Goal: Find specific page/section: Find specific page/section

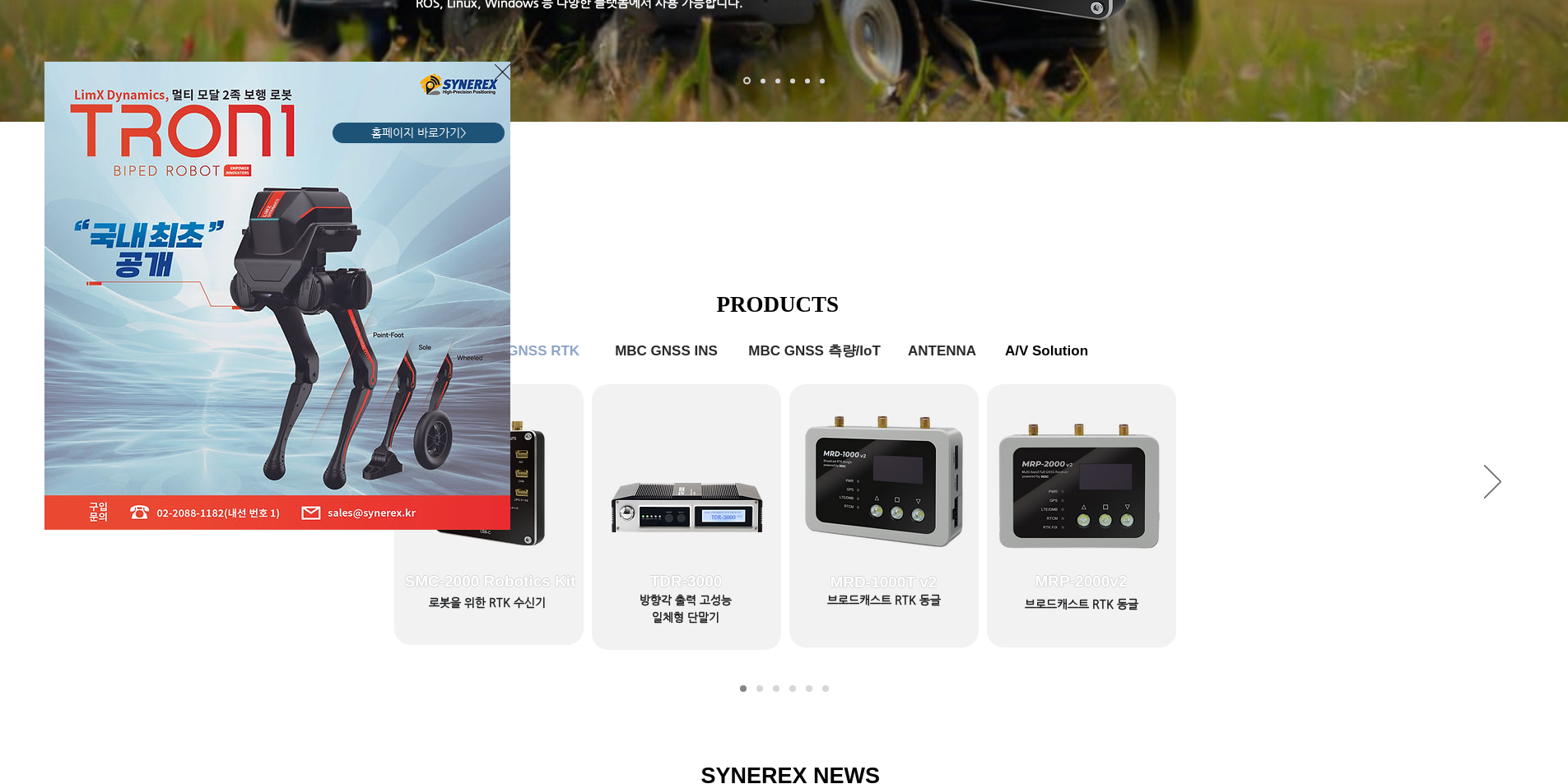
click at [1063, 505] on div "LimX Dinamics" at bounding box center [784, 392] width 1568 height 784
click at [1073, 454] on div "LimX Dinamics" at bounding box center [784, 392] width 1568 height 784
click at [503, 64] on icon "사이트로 돌아가기" at bounding box center [502, 71] width 16 height 20
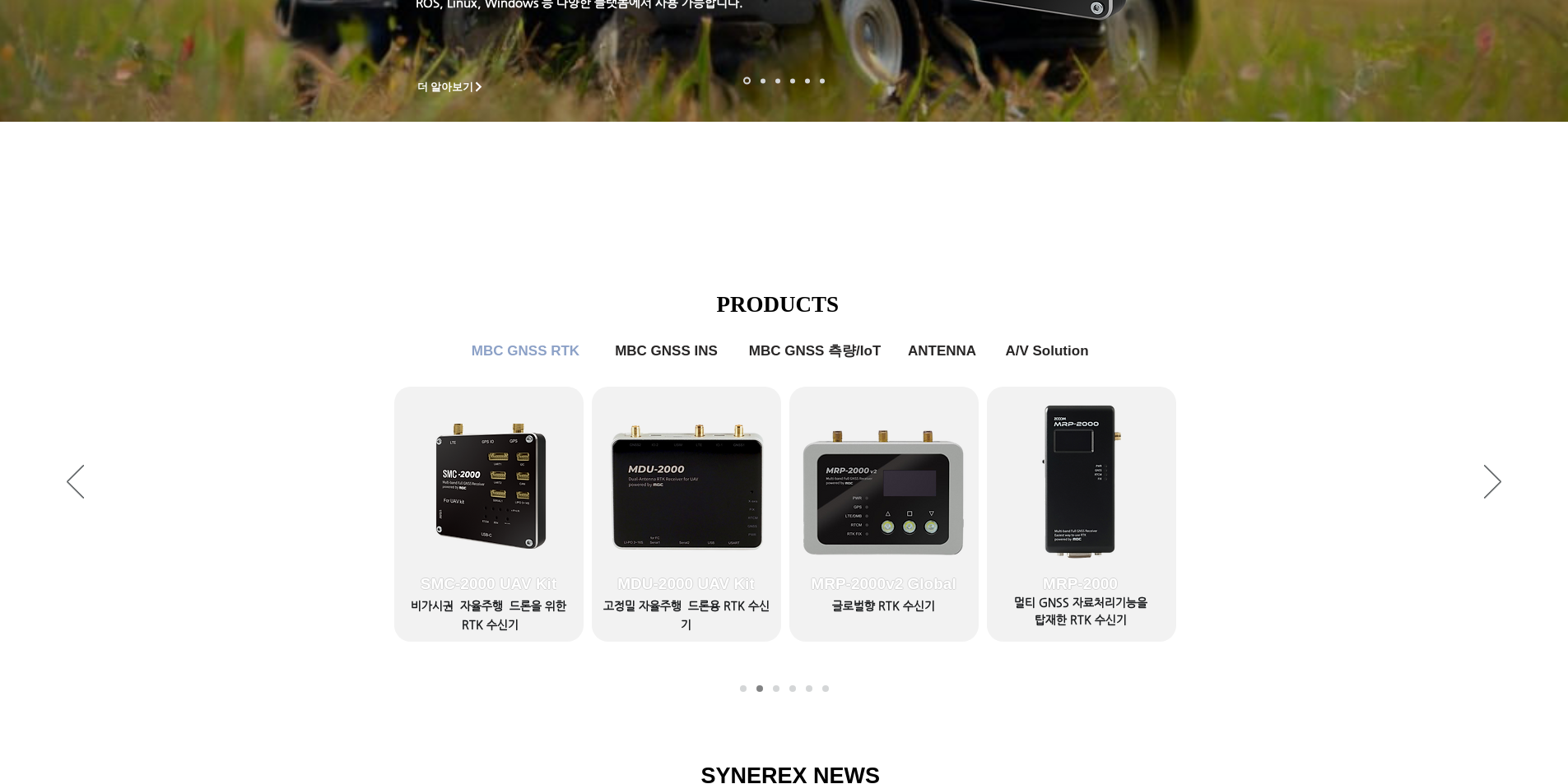
scroll to position [493, 0]
click at [1102, 470] on link "MRP-2000v2" at bounding box center [1081, 511] width 189 height 255
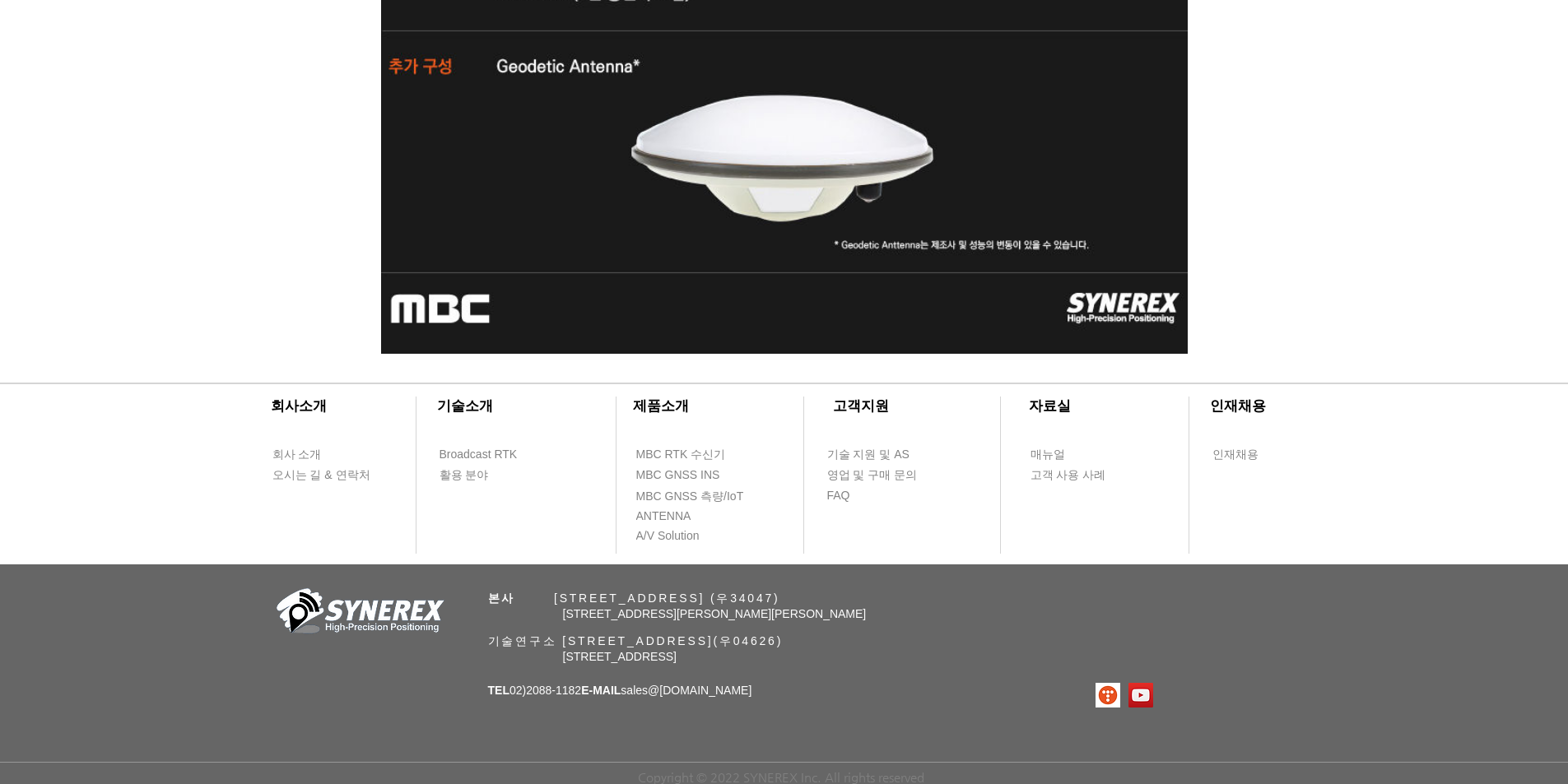
scroll to position [5708, 0]
